Goal: Transaction & Acquisition: Book appointment/travel/reservation

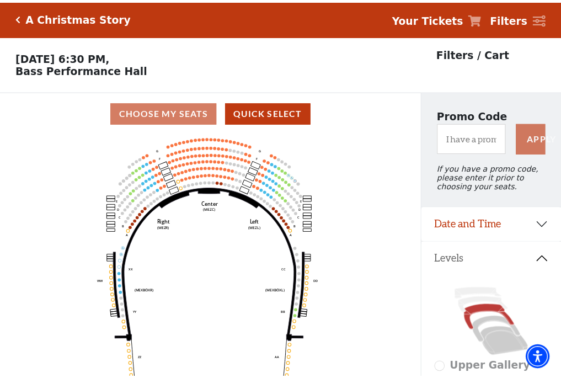
scroll to position [51, 0]
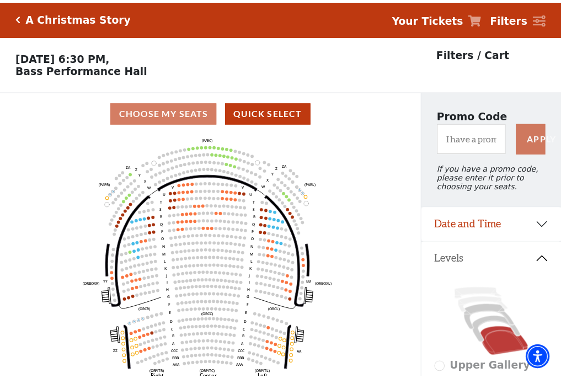
scroll to position [51, 0]
